Goal: Transaction & Acquisition: Download file/media

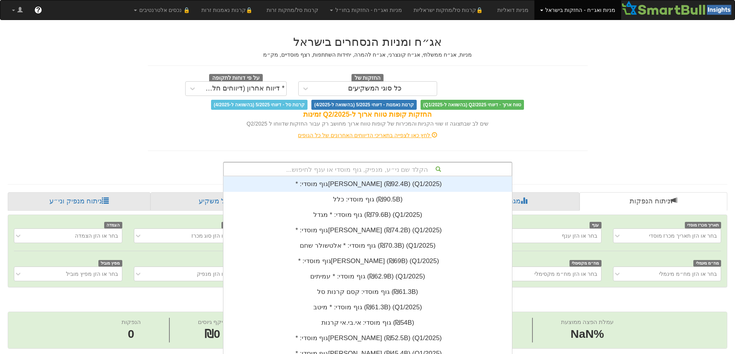
scroll to position [15, 0]
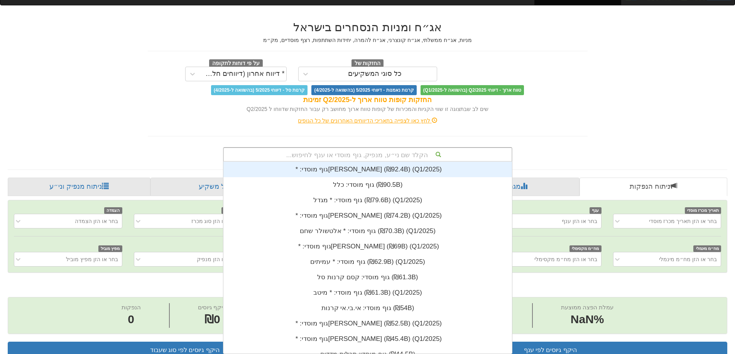
click at [410, 162] on div "הקלד שם ני״ע, מנפיק, גוף מוסדי או ענף לחיפוש... גוף מוסדי: * ‏[PERSON_NAME] ‎(₪…" at bounding box center [367, 154] width 289 height 15
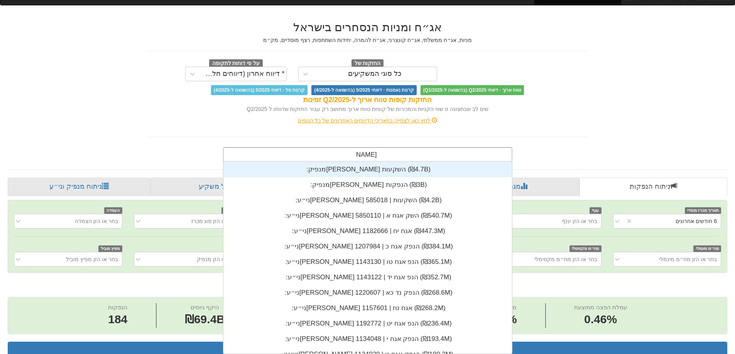
scroll to position [0, 1406]
type input "[PERSON_NAME] הנ"
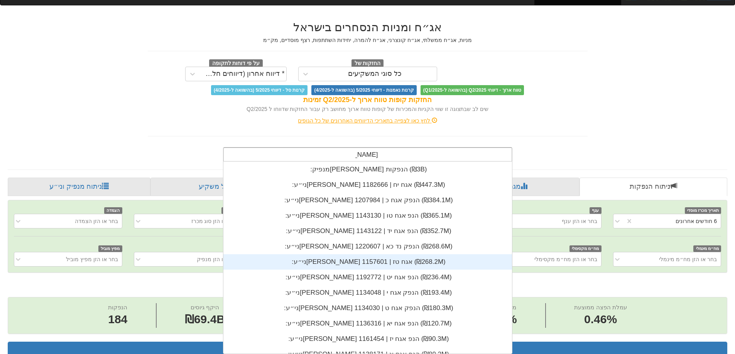
click at [369, 264] on div "ני״ע: ‏[PERSON_NAME] אגח טז | 1157601 ‎(₪268.2M)‎" at bounding box center [367, 262] width 288 height 15
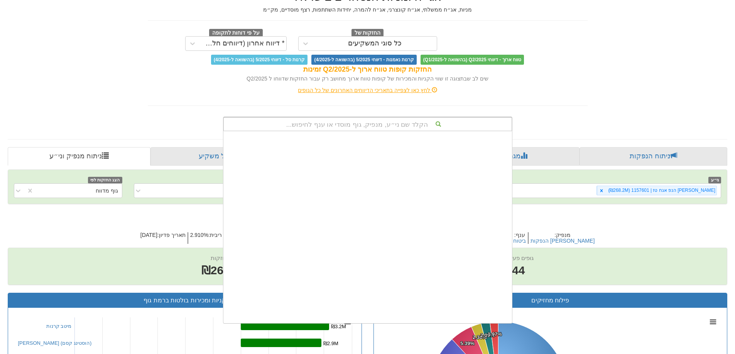
scroll to position [20841, 0]
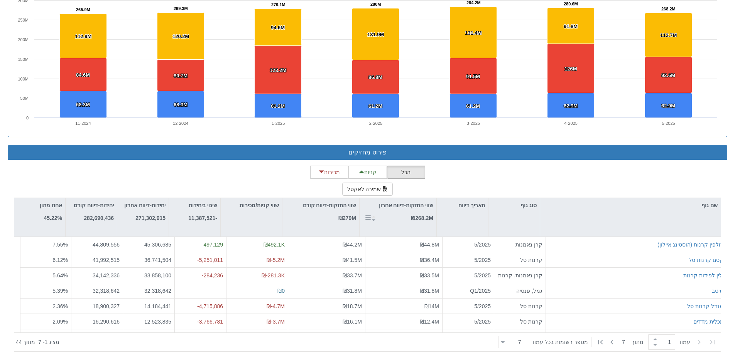
scroll to position [585, 0]
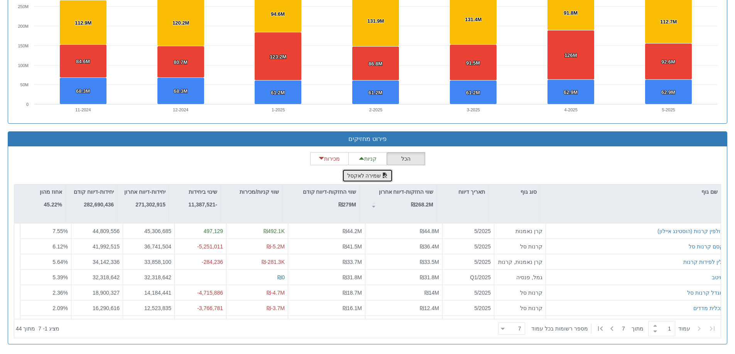
click at [363, 174] on button "שמירה לאקסל" at bounding box center [367, 175] width 51 height 13
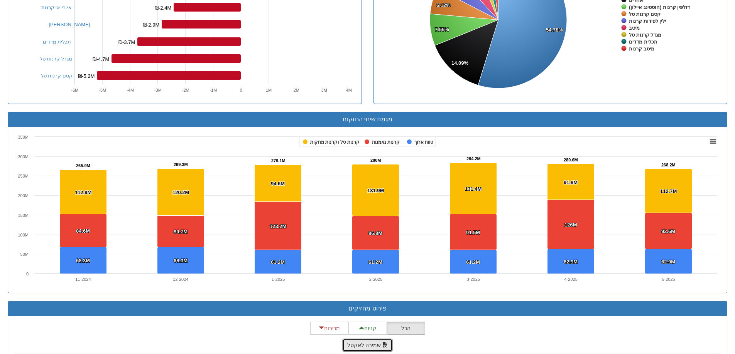
scroll to position [315, 0]
